Goal: Transaction & Acquisition: Purchase product/service

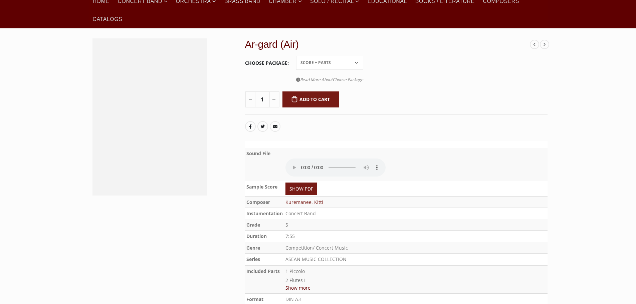
scroll to position [78, 0]
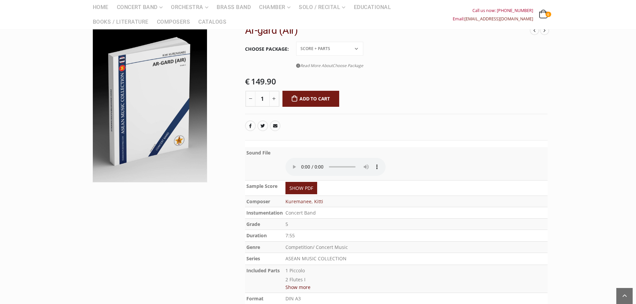
click at [335, 45] on select "Conductor Score PDF File Score + Parts Score + Parts + PDF File" at bounding box center [329, 49] width 67 height 14
click at [296, 42] on select "Conductor Score PDF File Score + Parts Score + Parts + PDF File" at bounding box center [329, 49] width 67 height 14
click at [332, 45] on select "Conductor Score PDF File Score + Parts Score + Parts + PDF File" at bounding box center [329, 49] width 67 height 14
click at [296, 42] on select "Conductor Score PDF File Score + Parts Score + Parts + PDF File" at bounding box center [329, 49] width 67 height 14
select select "conductor-score-price"
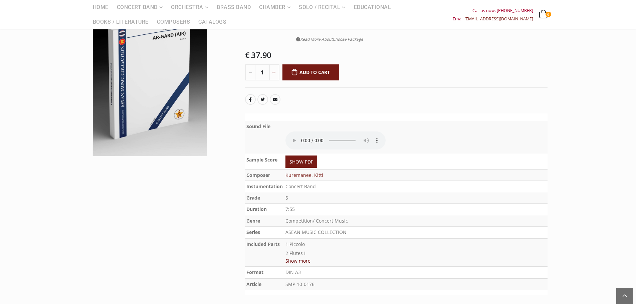
scroll to position [156, 0]
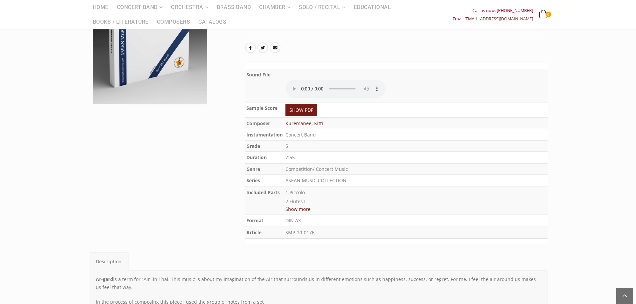
click at [288, 211] on button "Show more" at bounding box center [297, 209] width 25 height 8
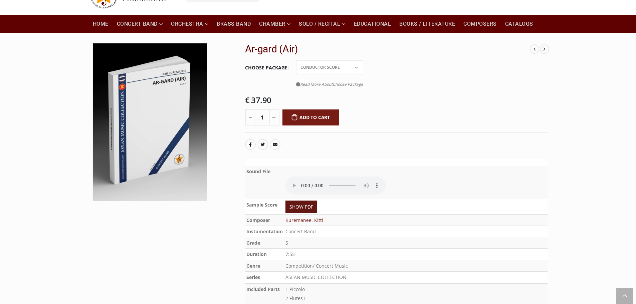
scroll to position [0, 0]
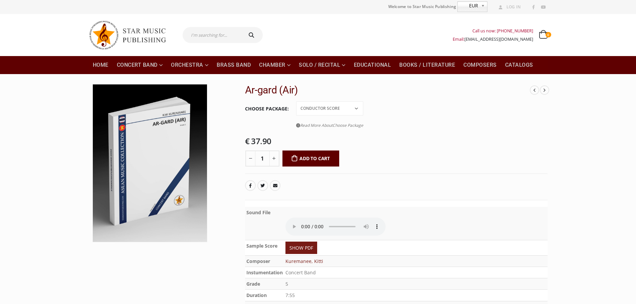
click at [308, 153] on button "Add to cart" at bounding box center [310, 159] width 57 height 16
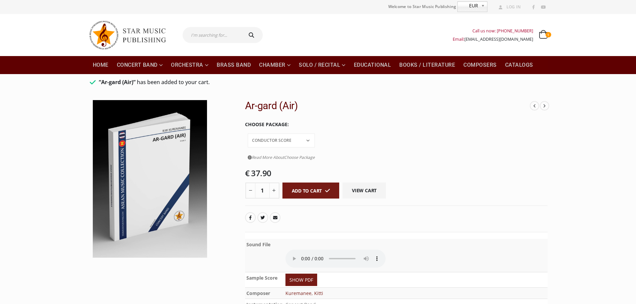
click at [315, 133] on select "Conductor Score PDF File Score + Parts Score + Parts + PDF File" at bounding box center [281, 140] width 67 height 14
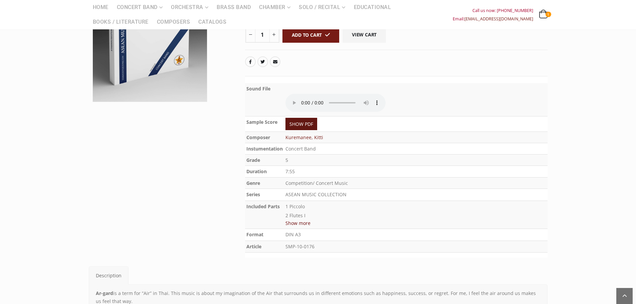
click at [297, 118] on link "SHOW PDF" at bounding box center [301, 124] width 32 height 12
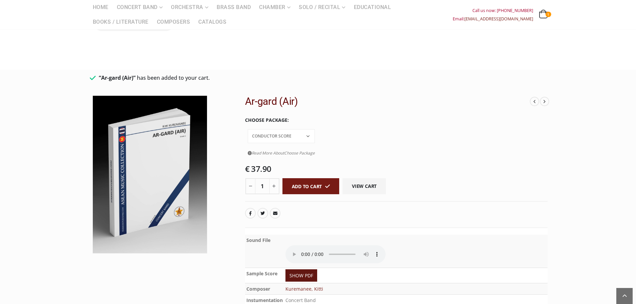
scroll to position [0, 0]
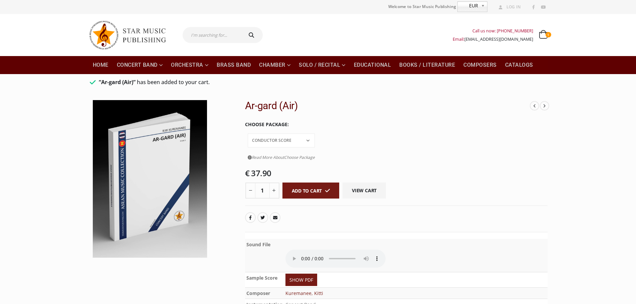
click at [540, 30] on div "Call us now: [PHONE_NUMBER] Email: [EMAIL_ADDRESS][DOMAIN_NAME] 1 1 item 1 ITEM…" at bounding box center [500, 35] width 95 height 20
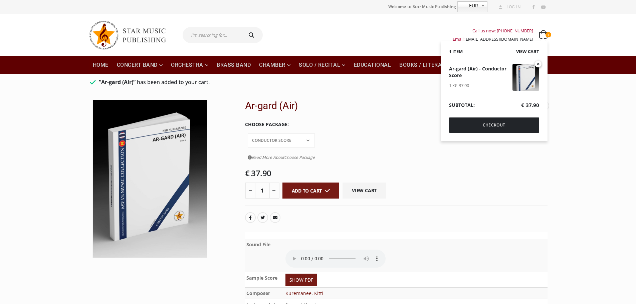
click at [545, 34] on span "1" at bounding box center [543, 35] width 8 height 7
click at [490, 134] on p "View cart Checkout" at bounding box center [494, 128] width 97 height 22
click at [490, 129] on link "Checkout" at bounding box center [494, 124] width 90 height 15
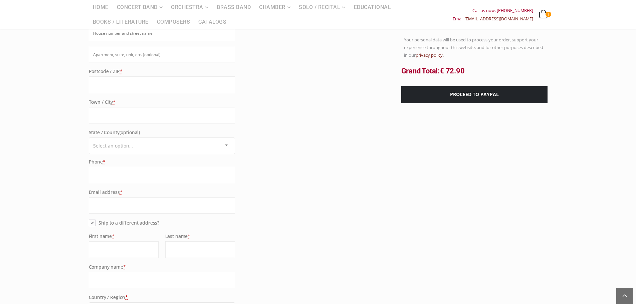
scroll to position [234, 0]
